Goal: Book appointment/travel/reservation

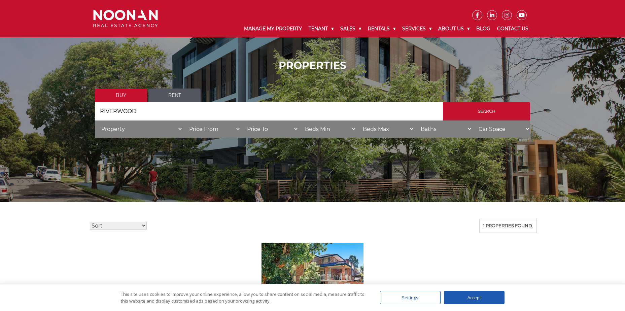
click at [157, 91] on link "Rent" at bounding box center [175, 96] width 52 height 14
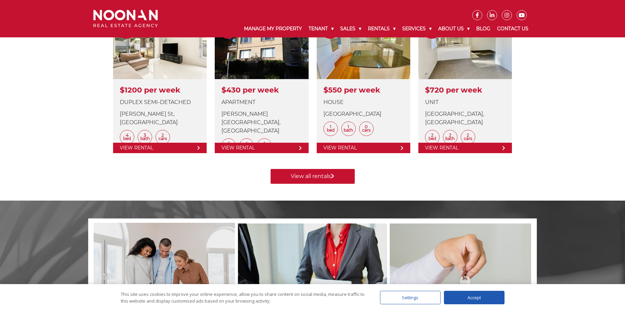
scroll to position [303, 0]
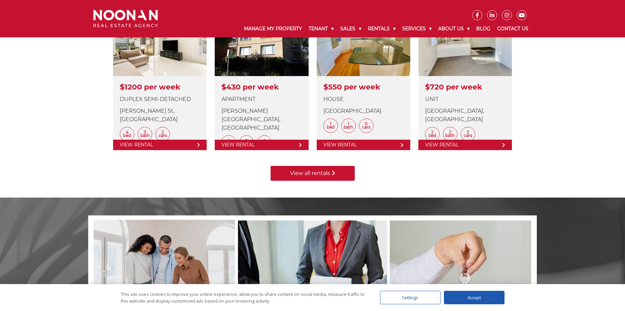
click at [330, 174] on link "View all rentals" at bounding box center [313, 173] width 84 height 15
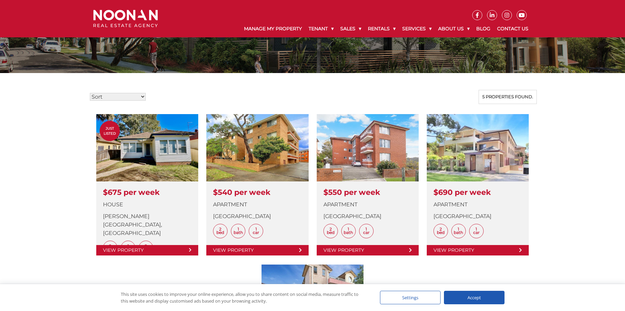
scroll to position [135, 0]
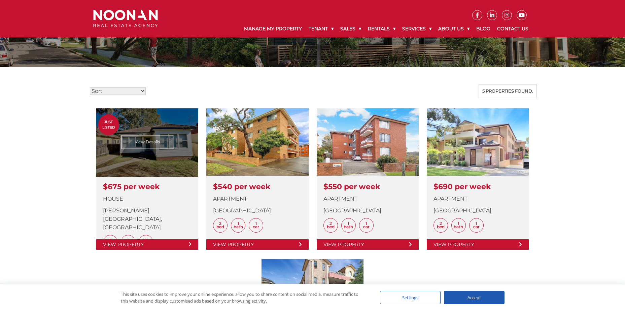
click at [159, 159] on link at bounding box center [147, 178] width 102 height 141
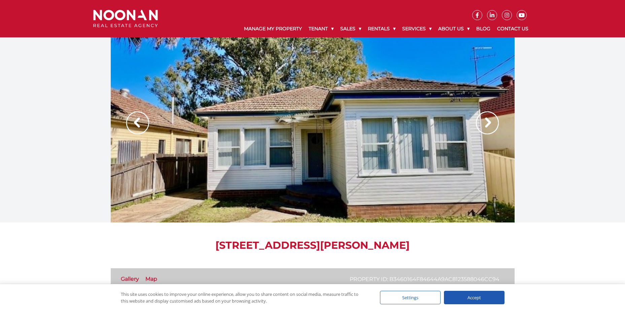
drag, startPoint x: 473, startPoint y: 123, endPoint x: 489, endPoint y: 121, distance: 16.0
click at [478, 123] on div at bounding box center [312, 129] width 625 height 185
click at [489, 121] on img at bounding box center [487, 122] width 23 height 23
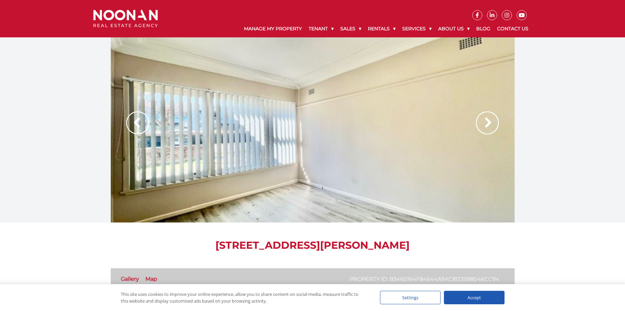
click at [489, 126] on img at bounding box center [487, 122] width 23 height 23
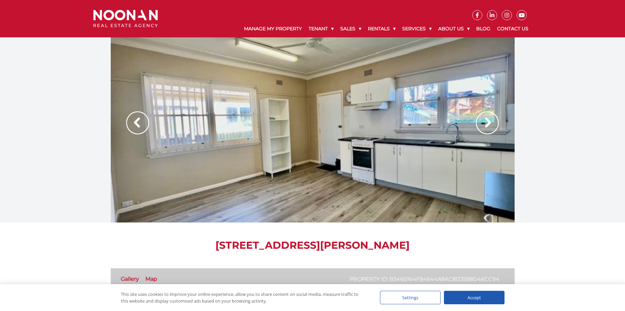
click at [489, 126] on img at bounding box center [487, 122] width 23 height 23
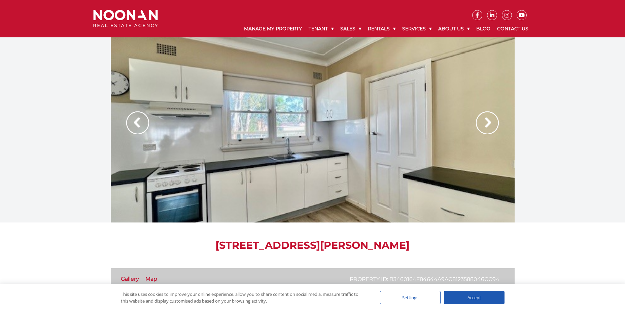
click at [489, 126] on img at bounding box center [487, 122] width 23 height 23
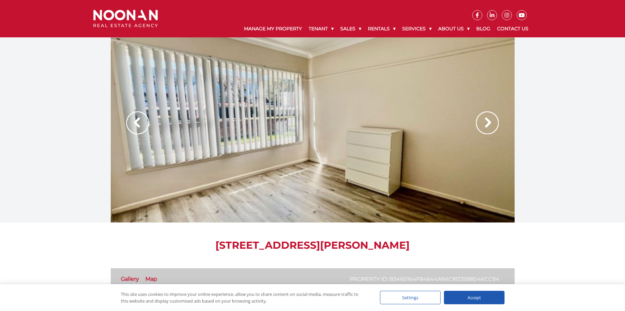
click at [489, 126] on img at bounding box center [487, 122] width 23 height 23
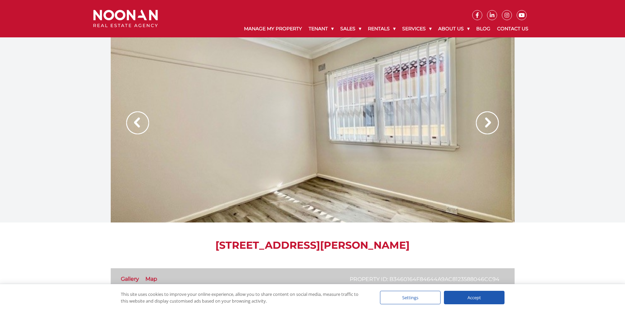
click at [489, 126] on img at bounding box center [487, 122] width 23 height 23
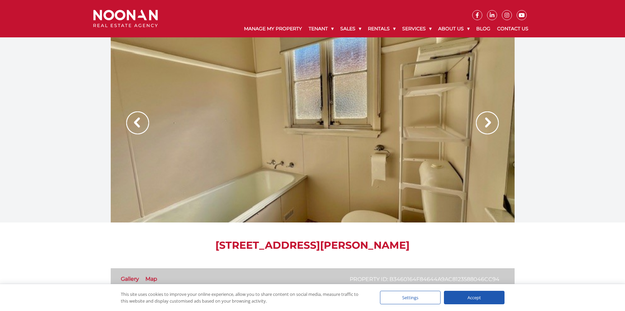
click at [489, 126] on img at bounding box center [487, 122] width 23 height 23
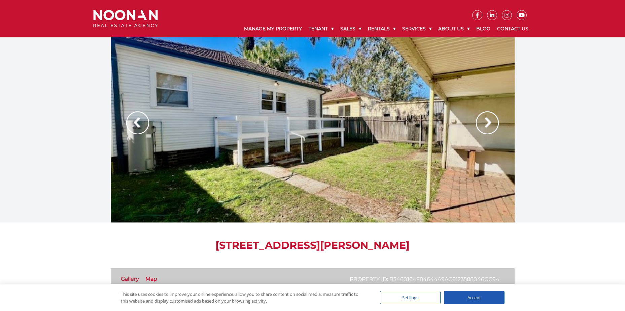
click at [489, 126] on img at bounding box center [487, 122] width 23 height 23
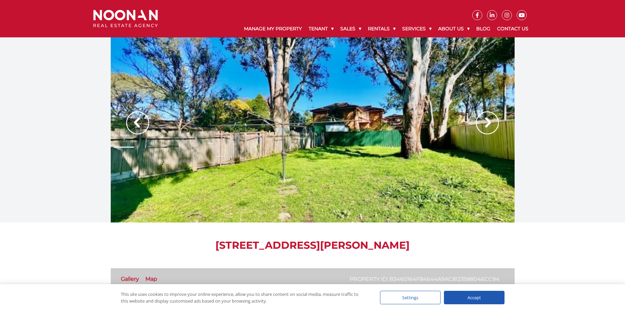
click at [489, 126] on img at bounding box center [487, 122] width 23 height 23
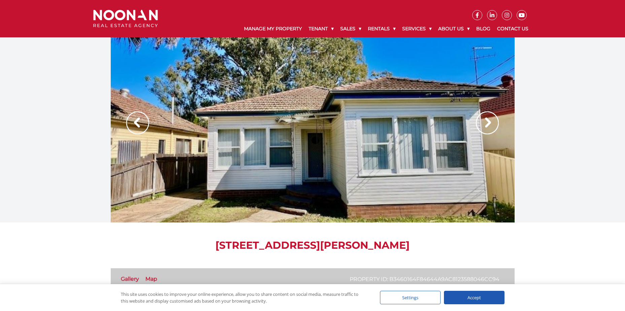
click at [490, 126] on img at bounding box center [487, 122] width 23 height 23
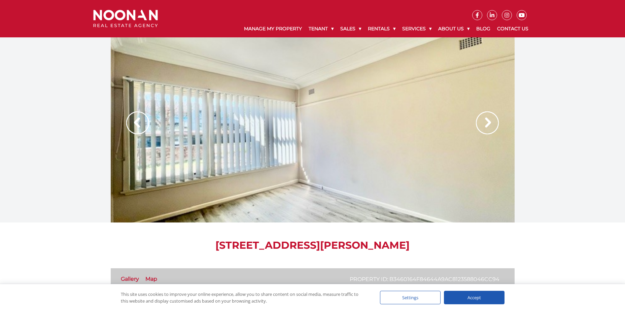
click at [491, 126] on img at bounding box center [487, 122] width 23 height 23
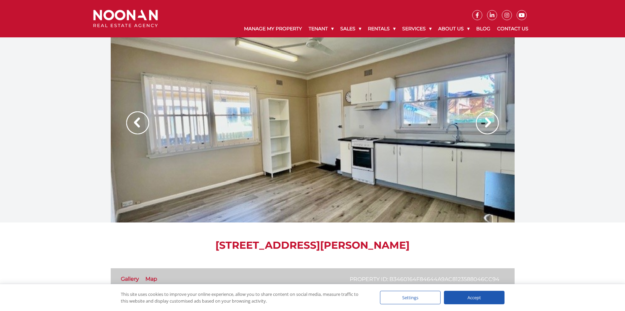
click at [495, 120] on img at bounding box center [487, 122] width 23 height 23
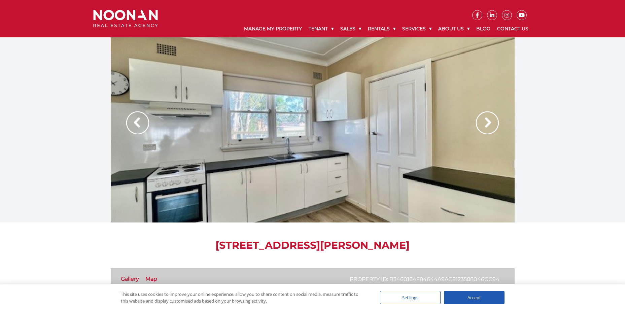
click at [131, 122] on img at bounding box center [137, 122] width 23 height 23
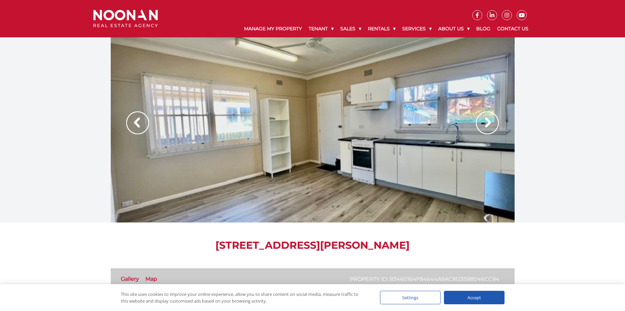
click at [135, 127] on img at bounding box center [137, 122] width 23 height 23
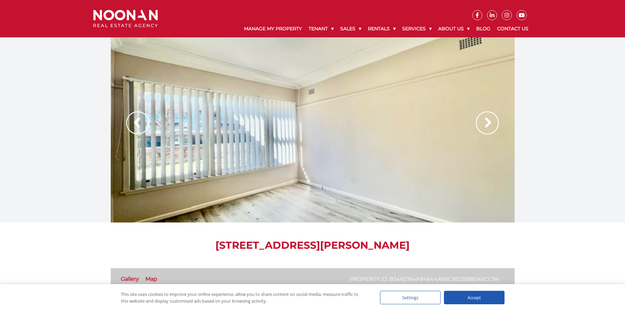
click at [484, 122] on img at bounding box center [487, 122] width 23 height 23
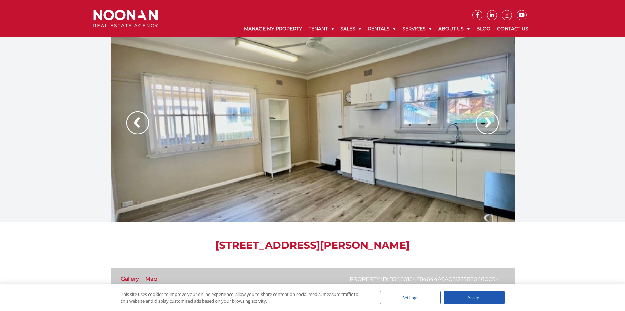
click at [484, 122] on img at bounding box center [487, 122] width 23 height 23
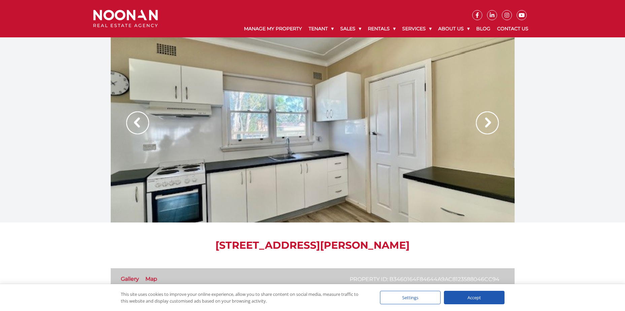
click at [484, 122] on img at bounding box center [487, 122] width 23 height 23
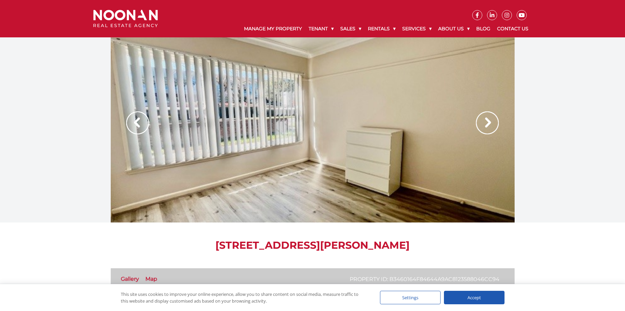
click at [484, 122] on img at bounding box center [487, 122] width 23 height 23
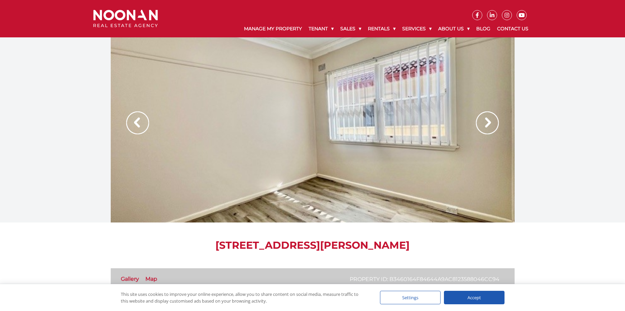
click at [484, 122] on img at bounding box center [487, 122] width 23 height 23
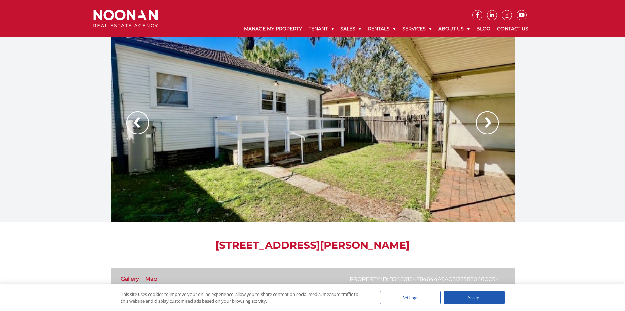
click at [488, 125] on img at bounding box center [487, 122] width 23 height 23
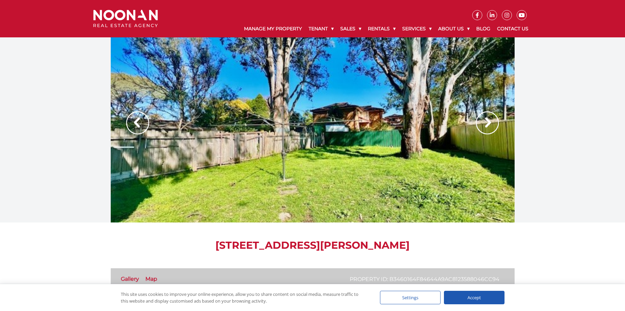
click at [492, 121] on img at bounding box center [487, 122] width 23 height 23
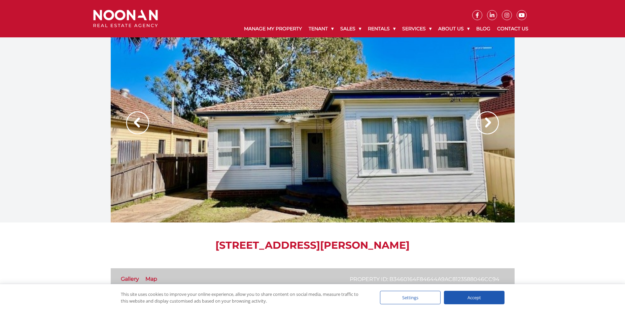
click at [482, 130] on img at bounding box center [487, 122] width 23 height 23
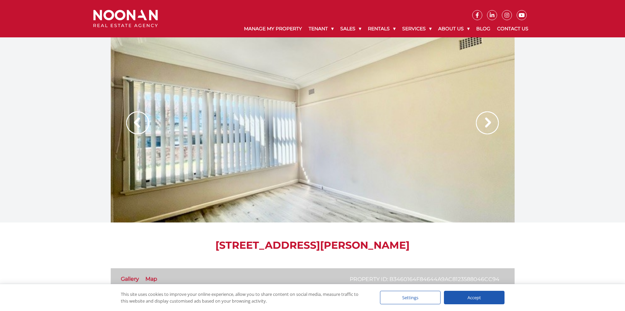
click at [485, 130] on img at bounding box center [487, 122] width 23 height 23
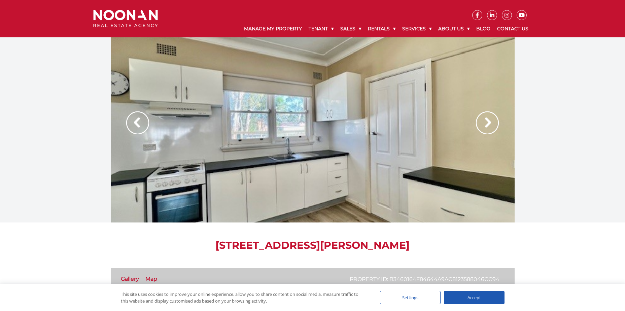
click at [496, 121] on img at bounding box center [487, 122] width 23 height 23
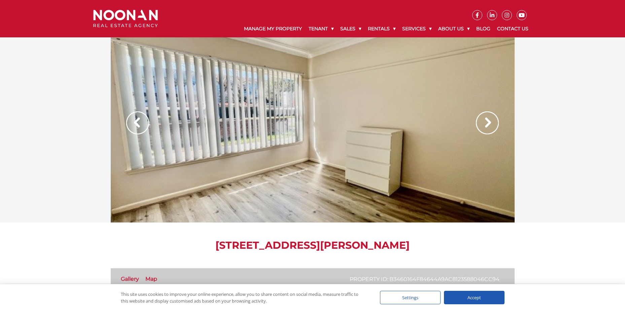
click at [496, 121] on img at bounding box center [487, 122] width 23 height 23
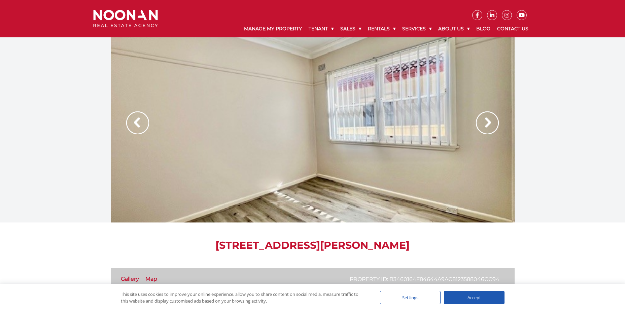
click at [496, 121] on img at bounding box center [487, 122] width 23 height 23
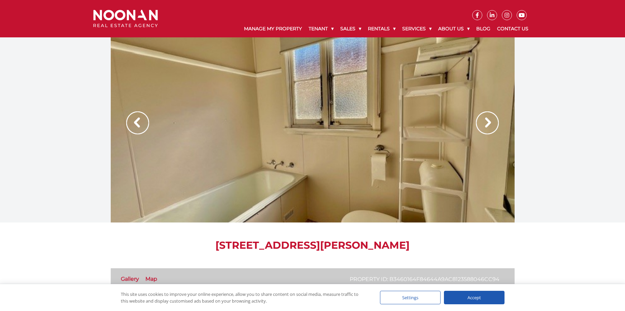
click at [496, 121] on img at bounding box center [487, 122] width 23 height 23
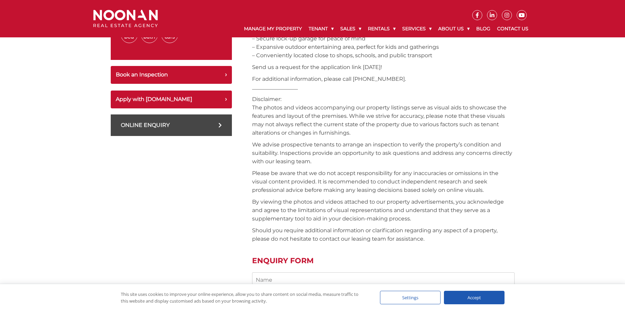
scroll to position [236, 0]
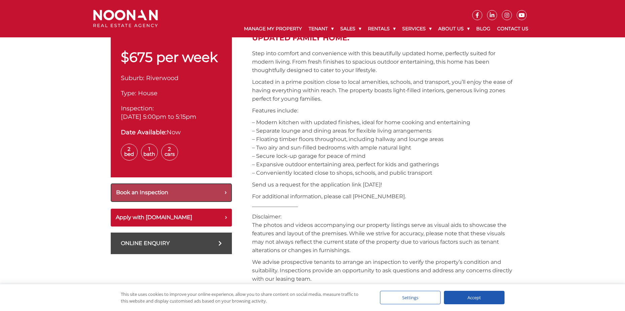
click at [192, 194] on button "Book an Inspection" at bounding box center [171, 193] width 121 height 19
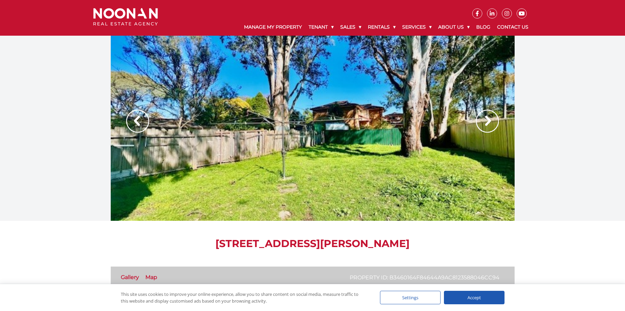
scroll to position [0, 0]
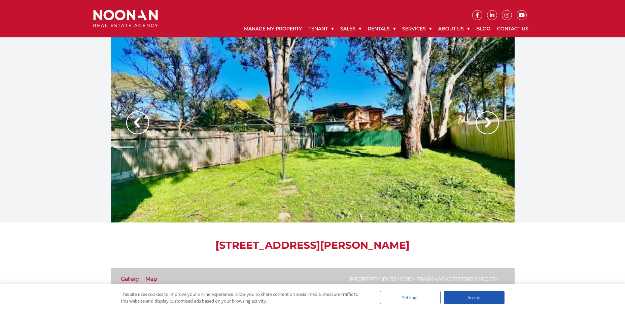
click at [490, 119] on img at bounding box center [487, 122] width 23 height 23
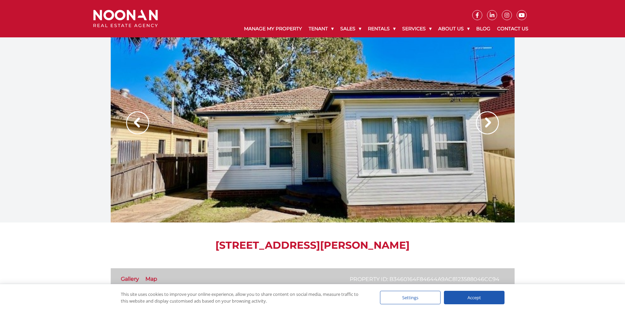
click at [490, 119] on img at bounding box center [487, 122] width 23 height 23
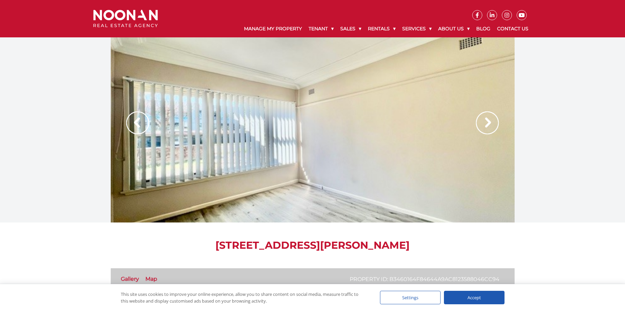
click at [490, 119] on img at bounding box center [487, 122] width 23 height 23
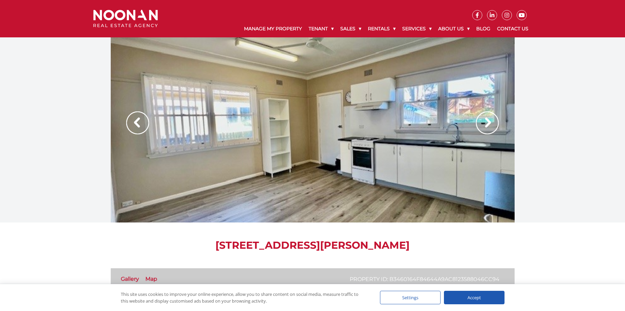
click at [490, 119] on img at bounding box center [487, 122] width 23 height 23
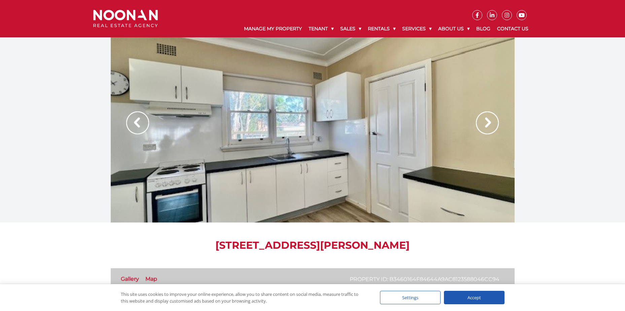
click at [490, 119] on img at bounding box center [487, 122] width 23 height 23
